Goal: Transaction & Acquisition: Purchase product/service

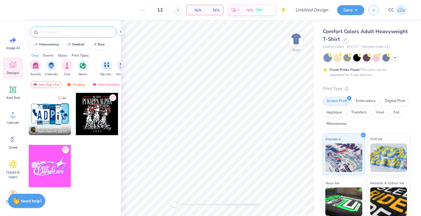
click at [76, 37] on div at bounding box center [73, 32] width 86 height 11
click at [75, 31] on input "text" at bounding box center [75, 32] width 73 height 6
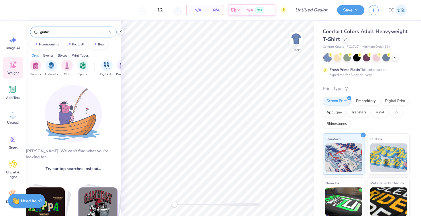
type input "guitar"
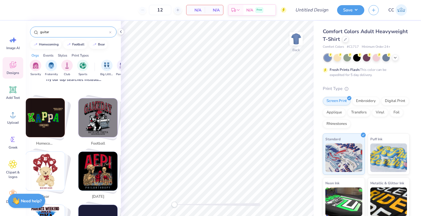
scroll to position [90, 0]
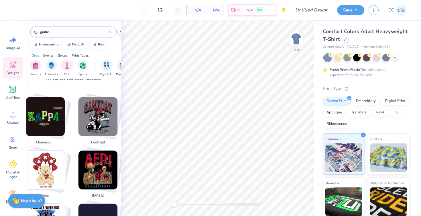
click at [58, 31] on input "guitar" at bounding box center [74, 32] width 70 height 6
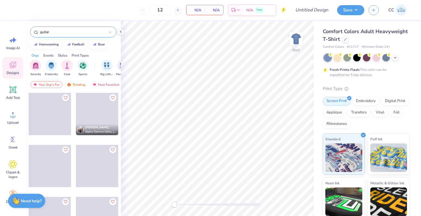
drag, startPoint x: 58, startPoint y: 31, endPoint x: 23, endPoint y: 29, distance: 35.0
click at [23, 29] on div "12 N/A Per Item N/A Total Est. Delivery N/A Free Design Title Save CC Image AI …" at bounding box center [210, 108] width 421 height 216
click at [71, 84] on div "Trending" at bounding box center [76, 84] width 24 height 7
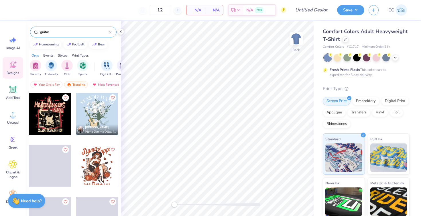
scroll to position [0, 0]
click at [56, 114] on div "[PERSON_NAME] Alpha Gamma Delta, [GEOGRAPHIC_DATA][US_STATE]" at bounding box center [73, 165] width 95 height 145
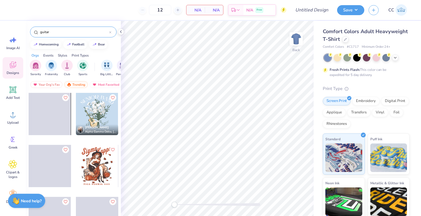
click at [50, 116] on span at bounding box center [49, 114] width 42 height 42
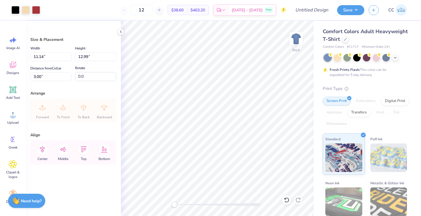
type input "9.29"
type input "10.84"
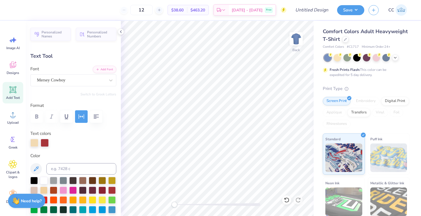
scroll to position [0, 0]
type textarea "pct"
click at [344, 39] on icon at bounding box center [345, 38] width 3 height 3
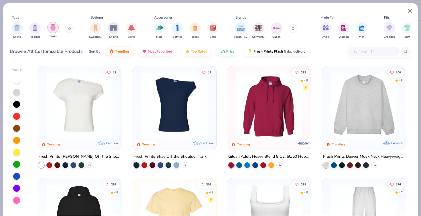
click at [51, 33] on div "filter for Tanks" at bounding box center [52, 27] width 11 height 11
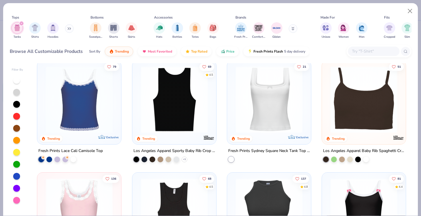
scroll to position [231, 0]
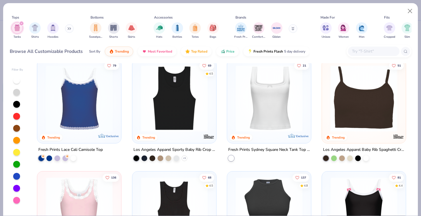
click at [22, 25] on div "filter for Tanks" at bounding box center [21, 23] width 5 height 5
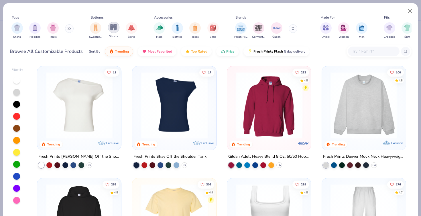
click at [113, 27] on img "filter for Shorts" at bounding box center [113, 27] width 7 height 7
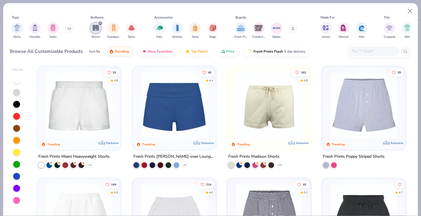
click at [46, 31] on div "Shirts Hoodies Tanks" at bounding box center [43, 30] width 66 height 21
click at [51, 29] on img "filter for Tanks" at bounding box center [53, 27] width 6 height 7
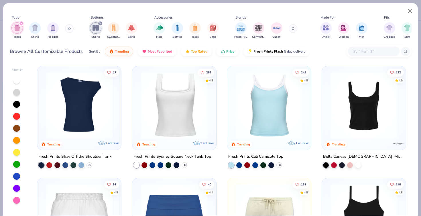
click at [101, 23] on div "filter for Shorts" at bounding box center [100, 23] width 5 height 5
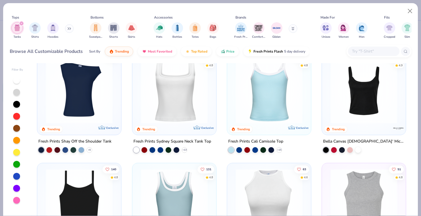
scroll to position [18, 0]
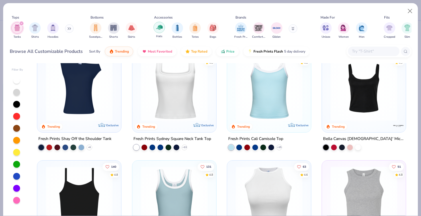
click at [161, 26] on img "filter for Hats" at bounding box center [159, 27] width 7 height 7
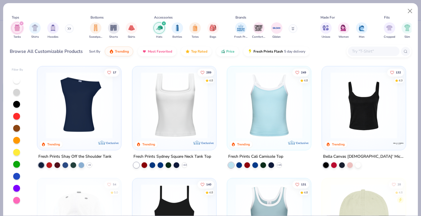
click at [21, 24] on icon "filter for Tanks" at bounding box center [22, 24] width 2 height 2
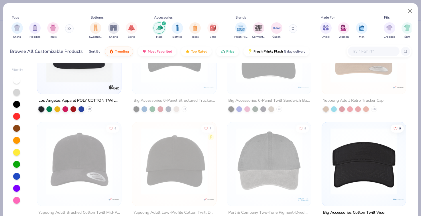
scroll to position [280, 0]
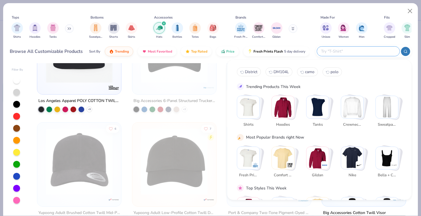
click at [378, 53] on input "text" at bounding box center [357, 51] width 75 height 7
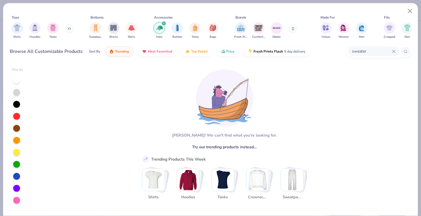
click at [366, 53] on input "sweater" at bounding box center [371, 51] width 41 height 7
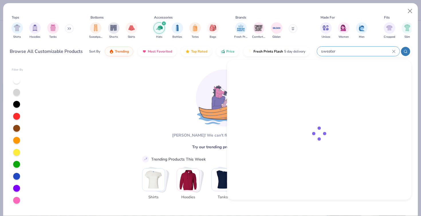
click at [366, 53] on input "sweater" at bounding box center [356, 51] width 72 height 7
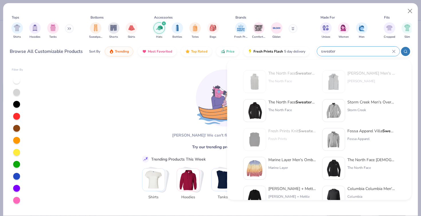
click at [366, 53] on input "sweater" at bounding box center [356, 51] width 72 height 7
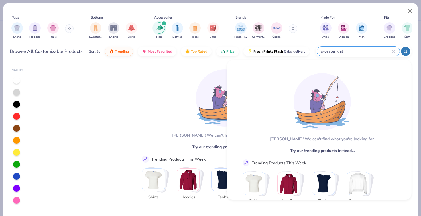
drag, startPoint x: 366, startPoint y: 53, endPoint x: 330, endPoint y: 53, distance: 35.5
click at [330, 53] on input "sweater knit" at bounding box center [356, 51] width 72 height 7
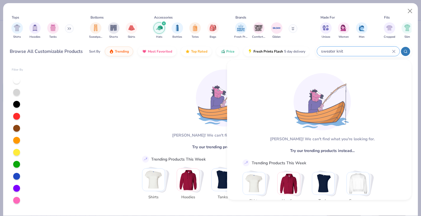
click at [330, 53] on input "sweater knit" at bounding box center [356, 51] width 72 height 7
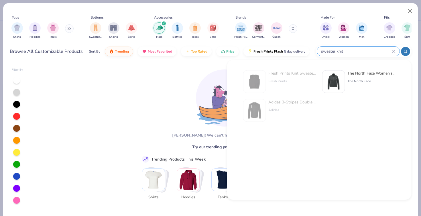
click at [345, 53] on input "sweater knit" at bounding box center [356, 51] width 72 height 7
drag, startPoint x: 345, startPoint y: 53, endPoint x: 315, endPoint y: 52, distance: 30.1
click at [314, 53] on div "Browse All Customizable Products Sort By Trending Most Favorited Top Rated Pric…" at bounding box center [210, 51] width 401 height 16
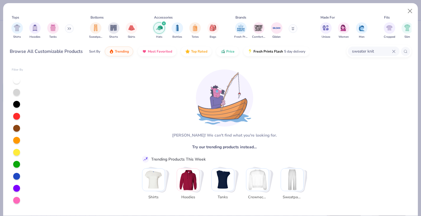
click at [364, 50] on input "sweater knit" at bounding box center [371, 51] width 41 height 7
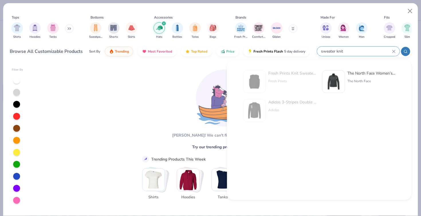
click at [364, 50] on input "sweater knit" at bounding box center [356, 51] width 72 height 7
click at [353, 52] on input "sweater knit" at bounding box center [356, 51] width 72 height 7
click at [392, 51] on icon at bounding box center [393, 51] width 3 height 3
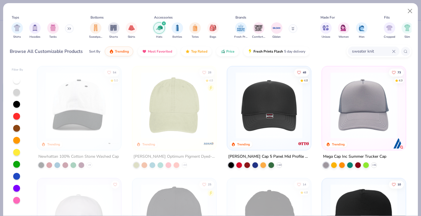
click at [368, 52] on input "sweater knit" at bounding box center [371, 51] width 41 height 7
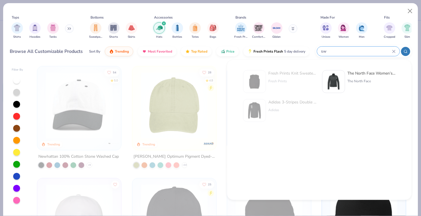
type input "s"
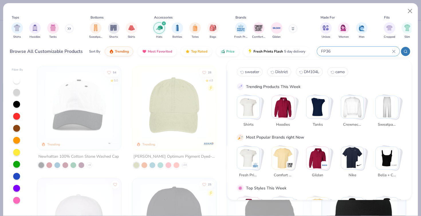
type input "FP36"
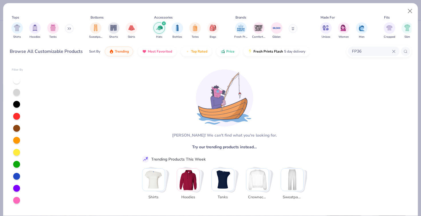
click at [164, 24] on icon "filter for Hats" at bounding box center [163, 23] width 2 height 2
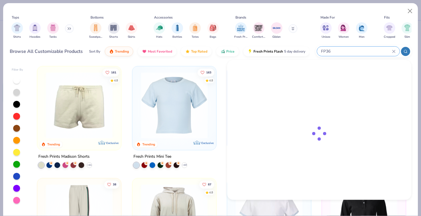
click at [370, 55] on input "FP36" at bounding box center [356, 51] width 72 height 7
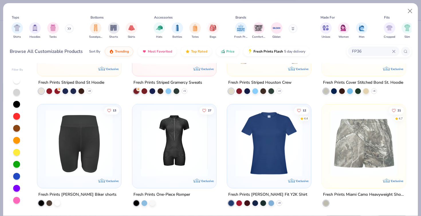
scroll to position [411, 0]
click at [138, 156] on img at bounding box center [101, 143] width 72 height 67
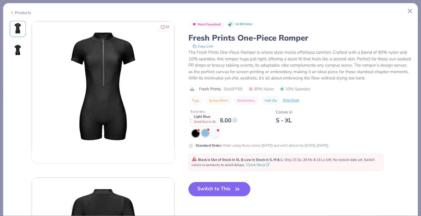
click at [204, 133] on div at bounding box center [204, 132] width 7 height 7
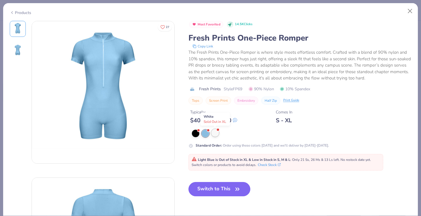
click at [214, 132] on div at bounding box center [214, 132] width 7 height 7
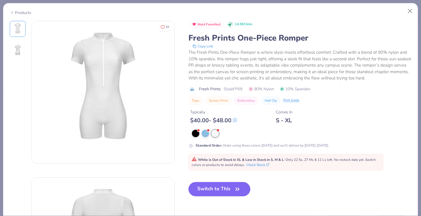
click at [19, 11] on div "Products" at bounding box center [20, 13] width 21 height 6
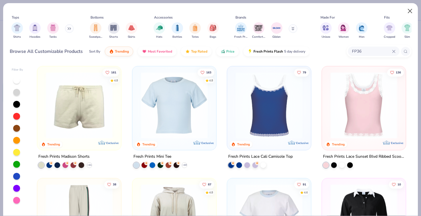
click at [410, 10] on button "Close" at bounding box center [409, 11] width 11 height 11
